Goal: Information Seeking & Learning: Learn about a topic

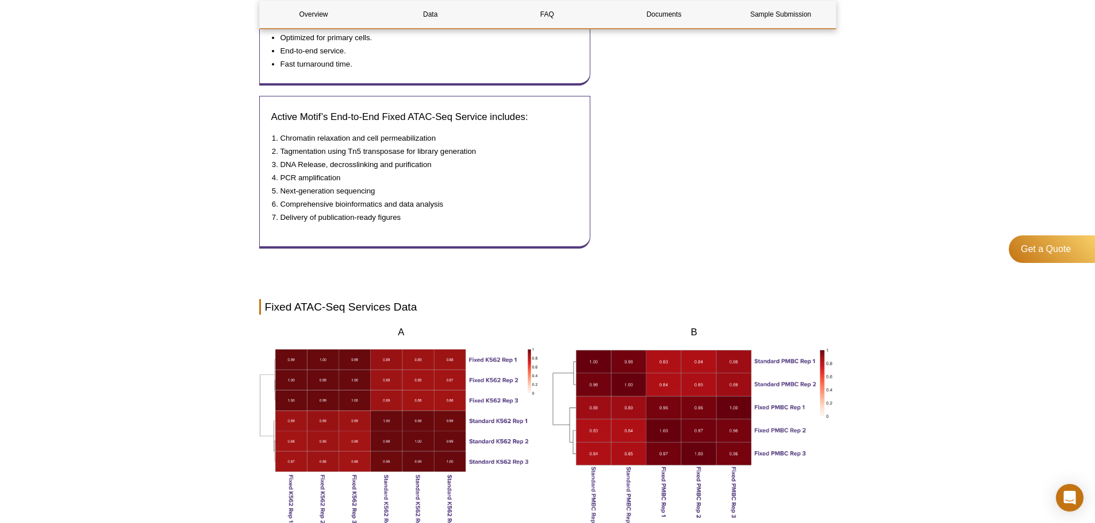
scroll to position [539, 0]
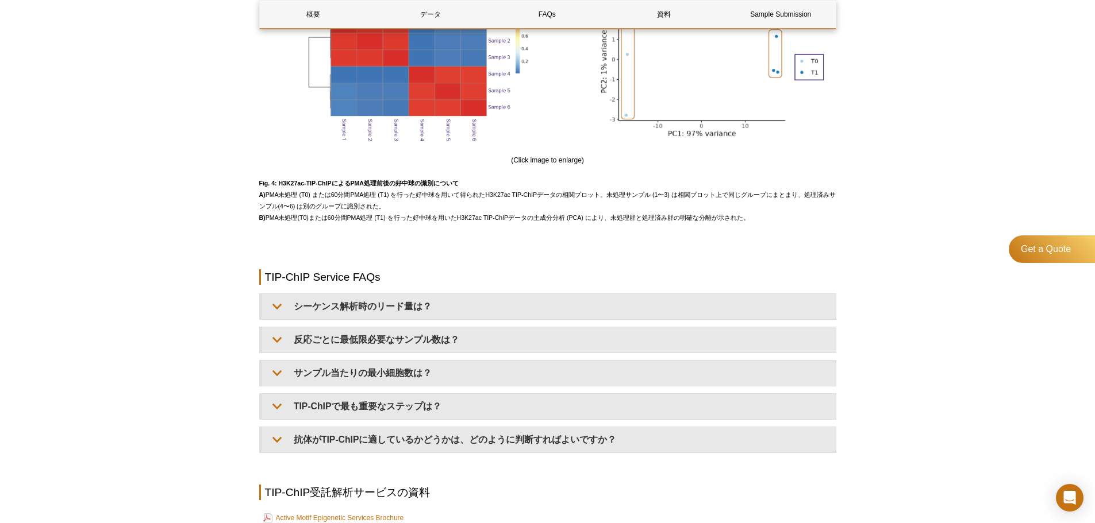
scroll to position [1365, 0]
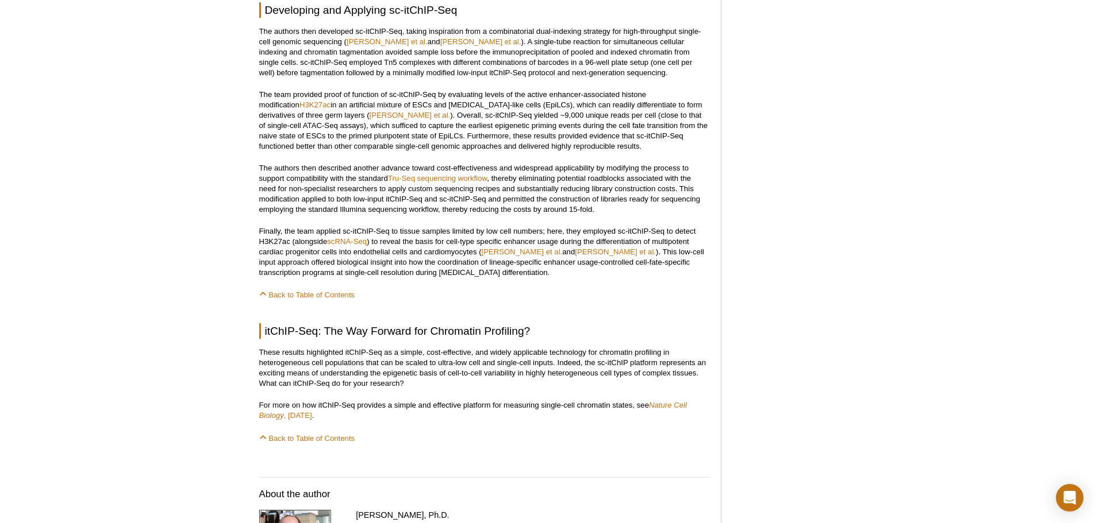
scroll to position [1092, 0]
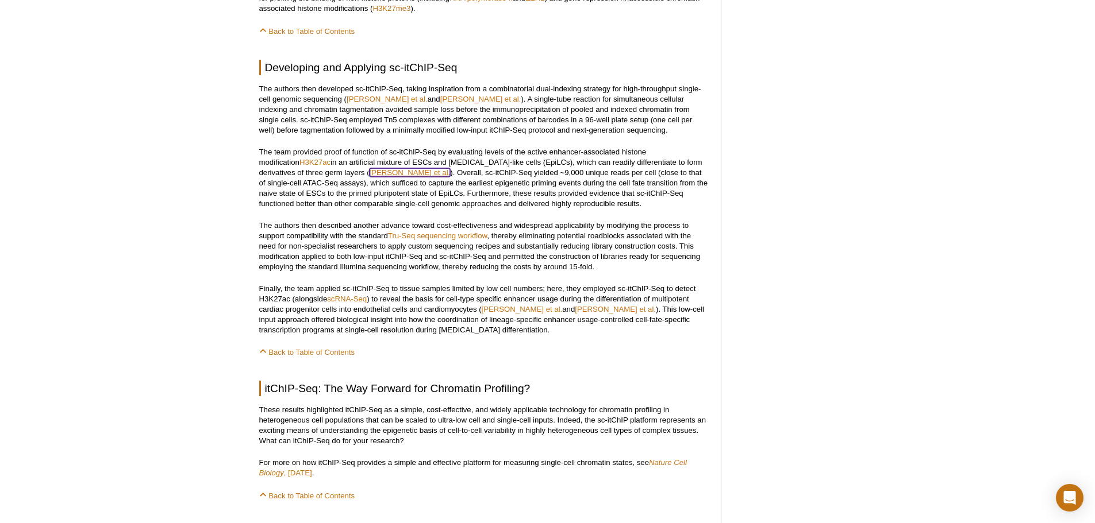
click at [369, 170] on link "[PERSON_NAME] et al." at bounding box center [409, 172] width 81 height 9
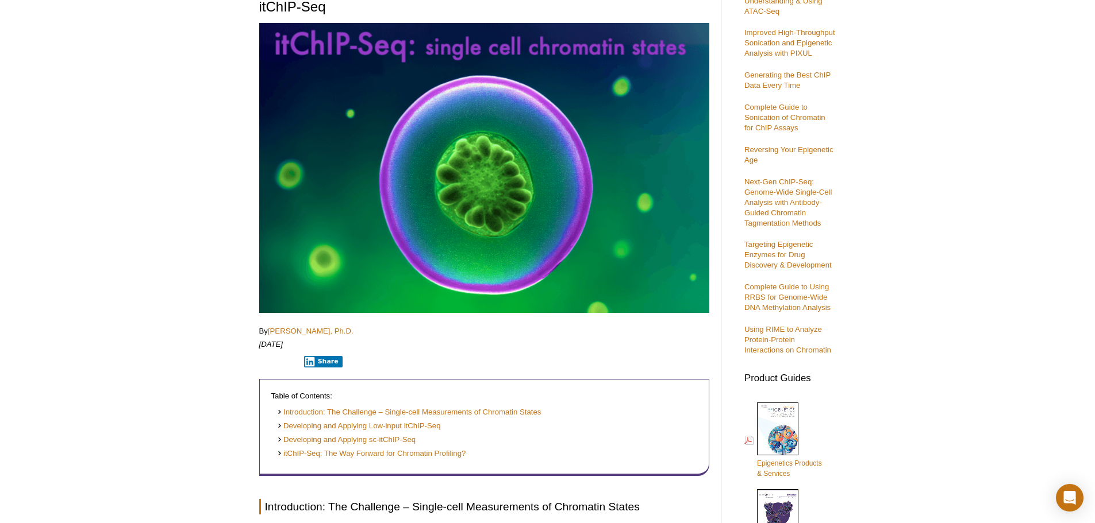
scroll to position [57, 0]
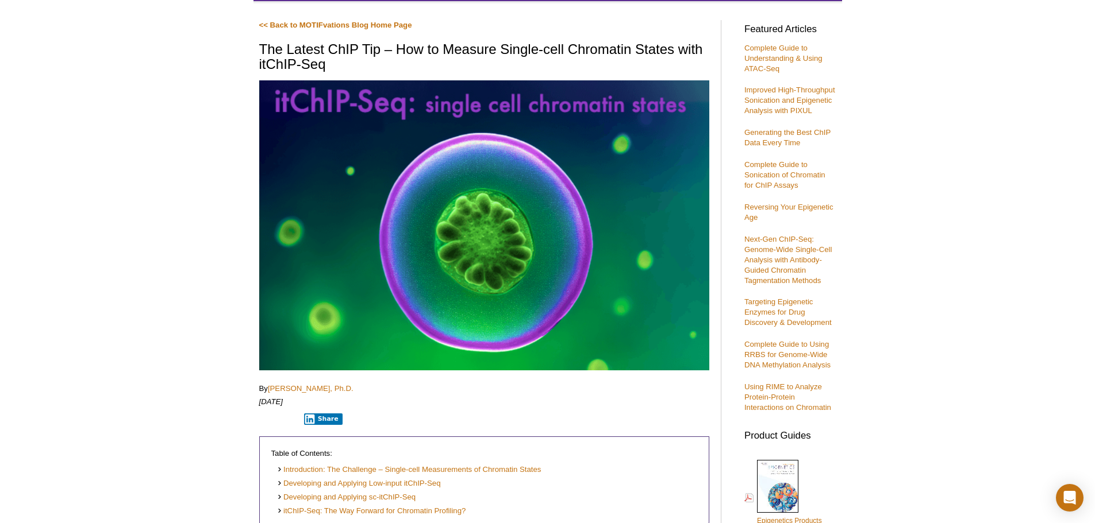
click at [393, 229] on img at bounding box center [484, 225] width 450 height 290
